Goal: Task Accomplishment & Management: Use online tool/utility

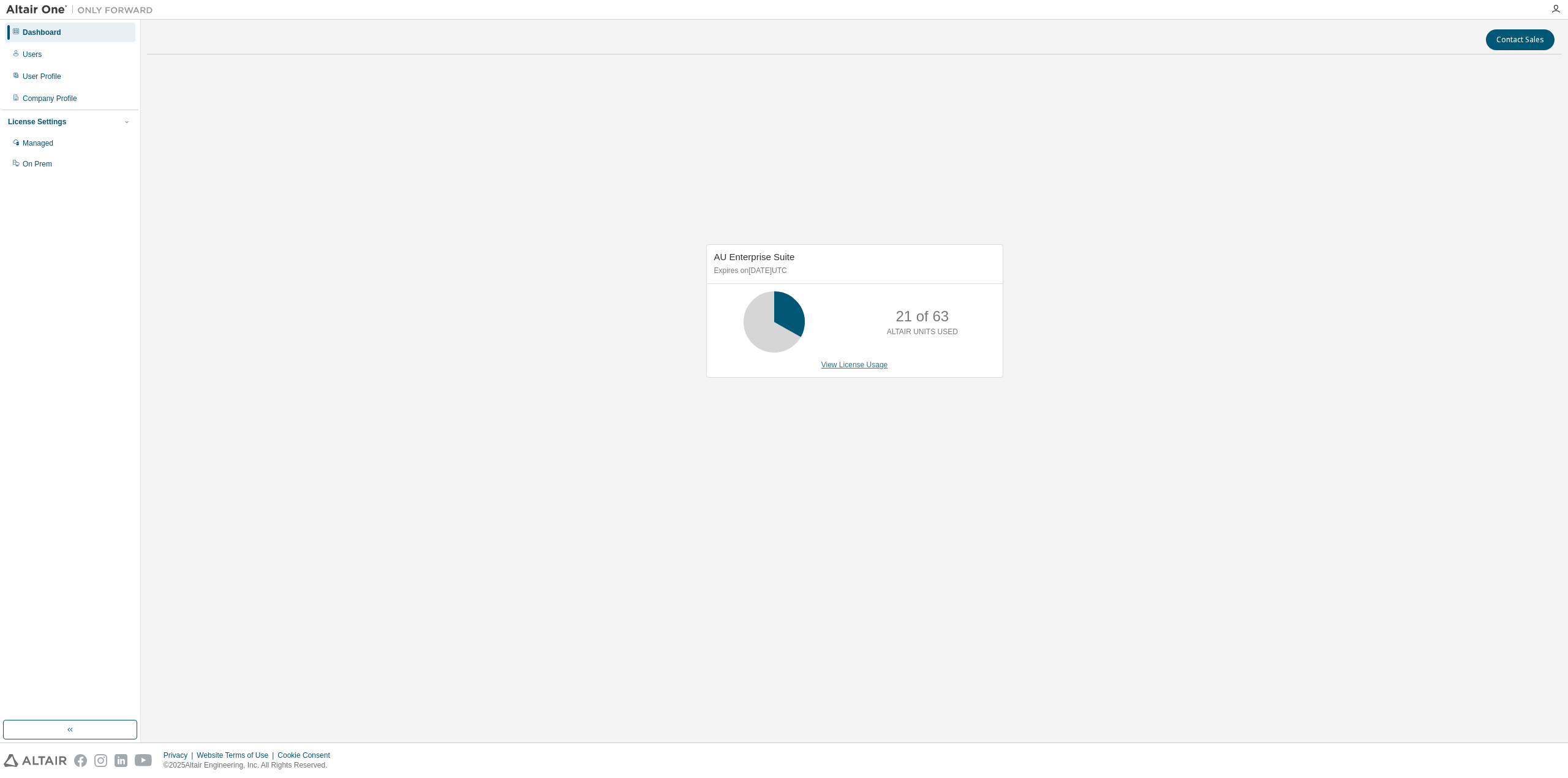
click at [853, 366] on link "View License Usage" at bounding box center [855, 365] width 67 height 9
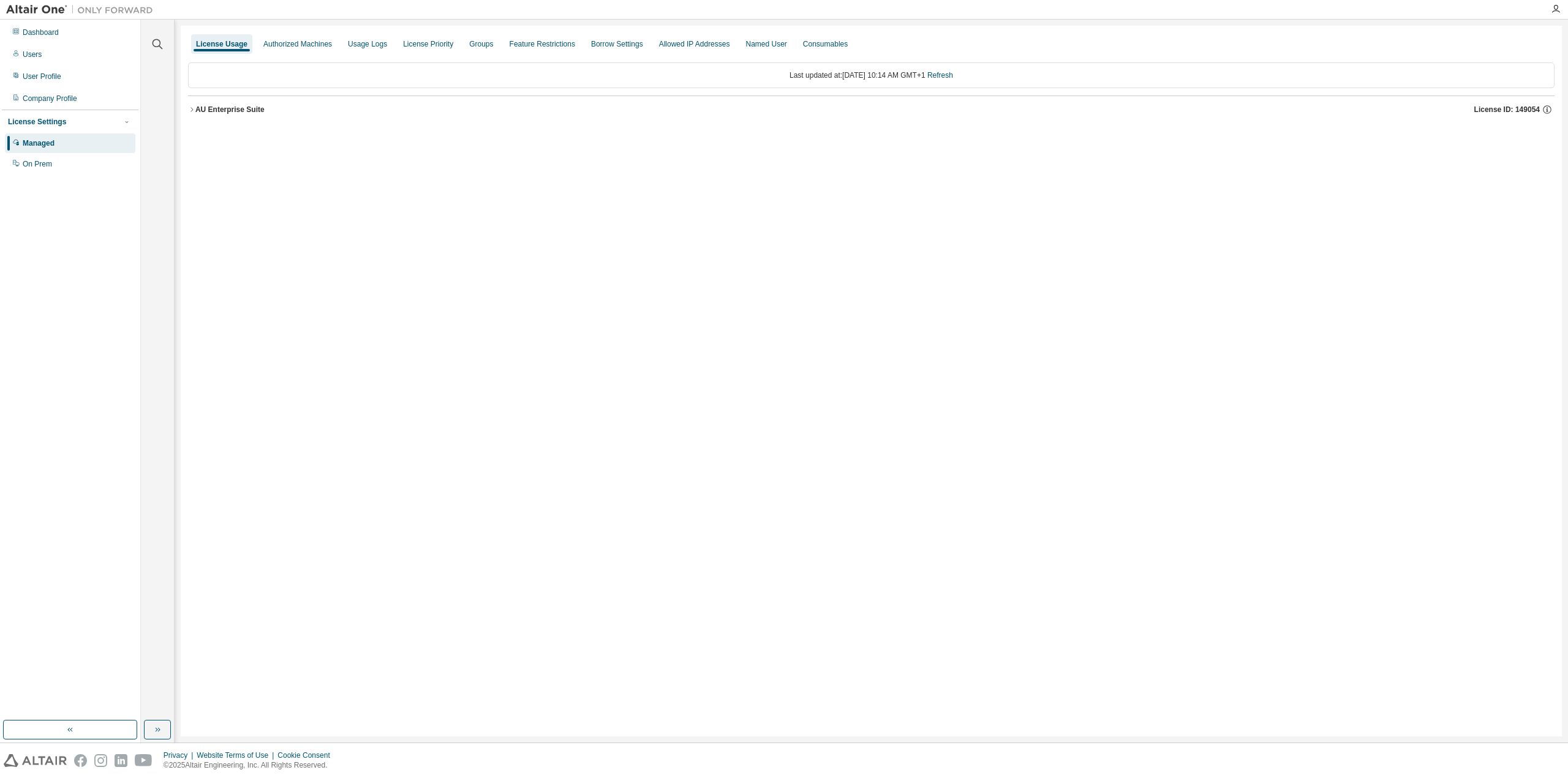
click at [195, 110] on div "AU Enterprise Suite" at bounding box center [229, 109] width 69 height 10
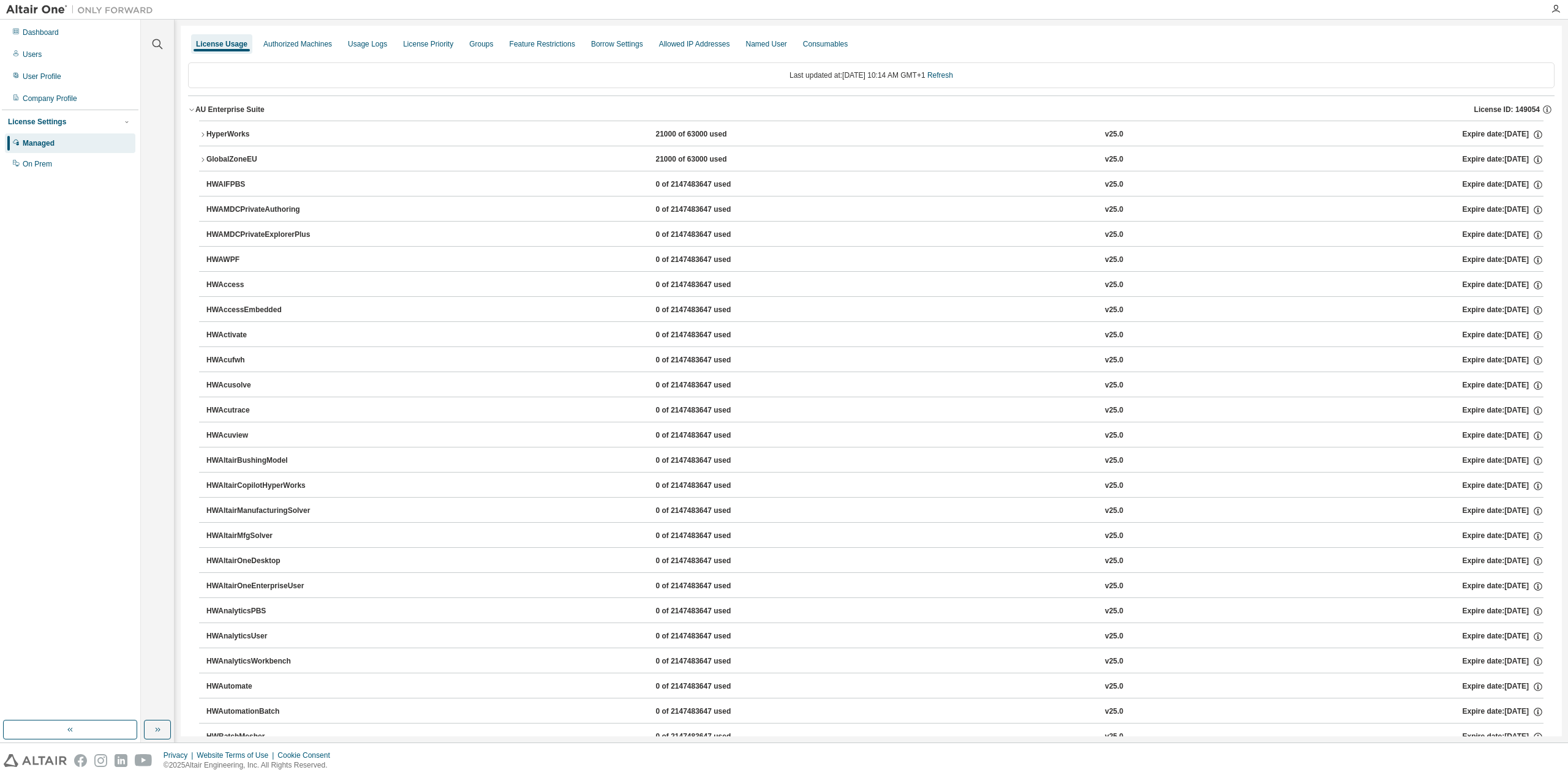
click at [202, 134] on icon "button" at bounding box center [202, 135] width 7 height 7
